Goal: Use online tool/utility: Utilize a website feature to perform a specific function

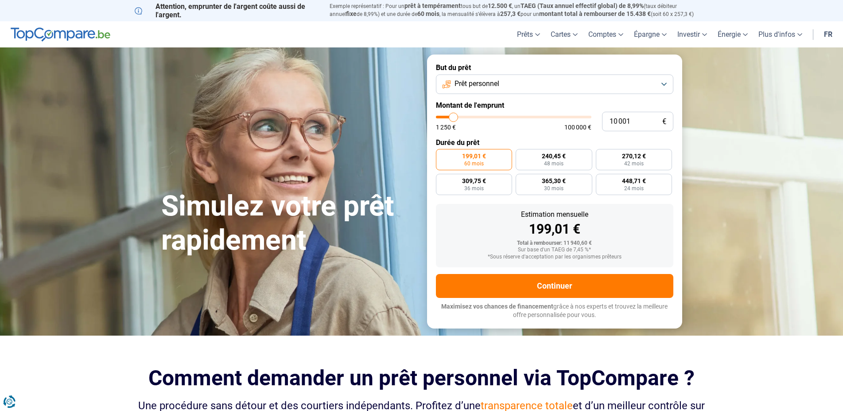
type input "32 000"
type input "32000"
click at [486, 117] on input "range" at bounding box center [514, 117] width 156 height 3
radio input "false"
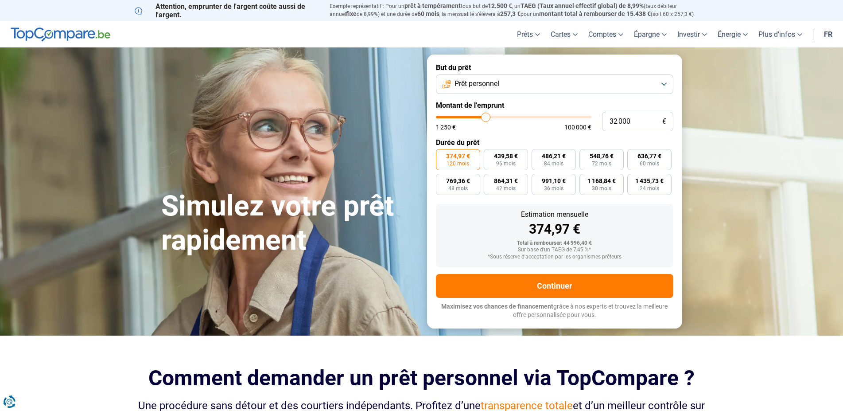
type input "39 500"
type input "39500"
click at [497, 118] on input "range" at bounding box center [514, 117] width 156 height 3
type input "14 000"
type input "13750"
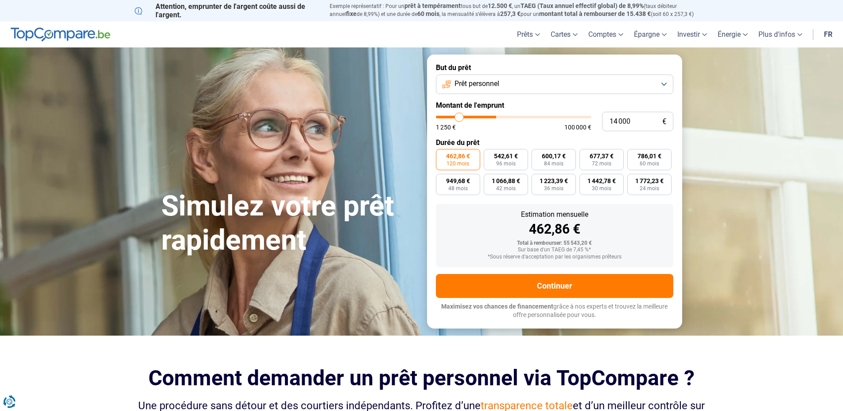
click at [459, 117] on input "range" at bounding box center [514, 117] width 156 height 3
type input "13 750"
radio input "true"
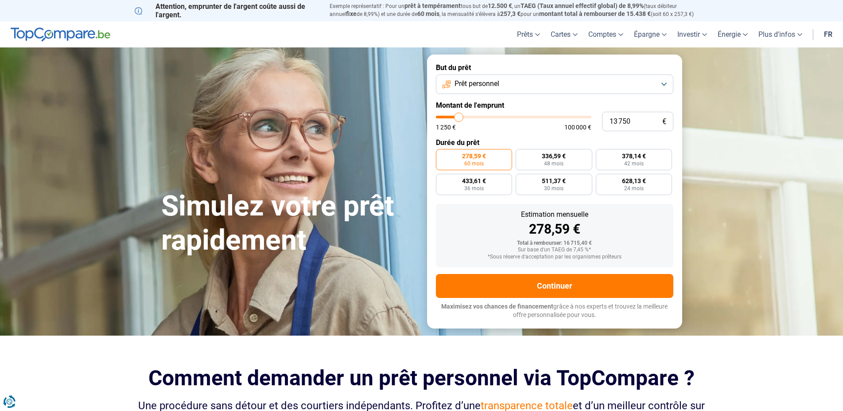
type input "1 250"
type input "1250"
click at [438, 117] on input "range" at bounding box center [514, 117] width 156 height 3
radio input "true"
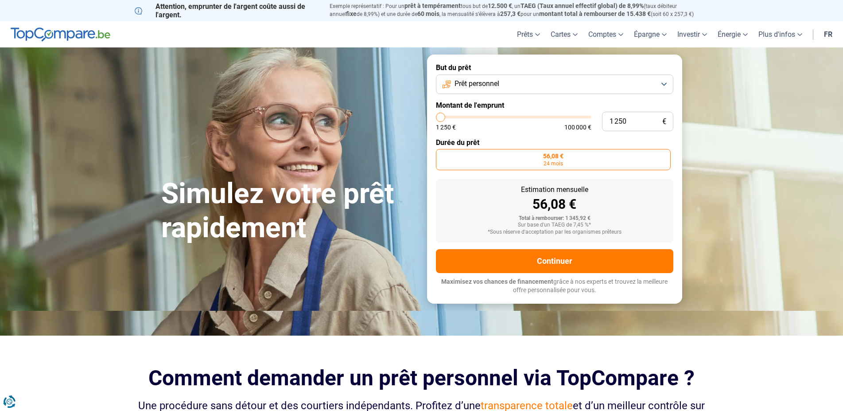
type input "7 750"
type input "7500"
click at [450, 117] on input "range" at bounding box center [514, 117] width 156 height 3
type input "7 500"
radio input "false"
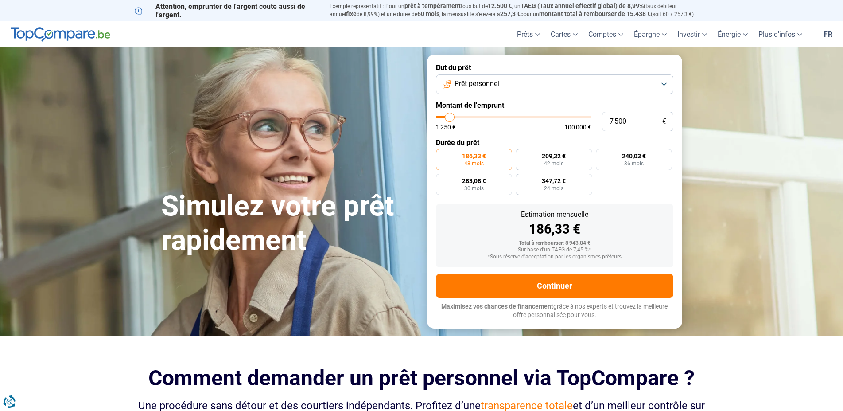
type input "3 500"
type input "3250"
click at [444, 117] on input "range" at bounding box center [514, 117] width 156 height 3
type input "3 250"
radio input "true"
